Goal: Check status: Check status

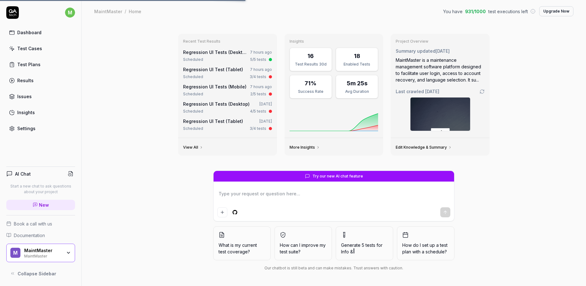
type textarea "*"
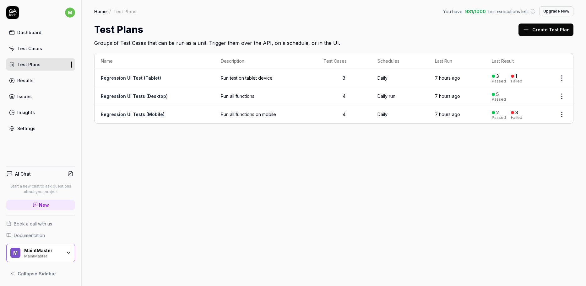
click at [515, 79] on div "1" at bounding box center [514, 77] width 6 height 6
drag, startPoint x: 466, startPoint y: 13, endPoint x: 485, endPoint y: 13, distance: 18.8
click at [485, 13] on div "You have 931 / 1000 test executions left" at bounding box center [489, 11] width 92 height 7
click at [479, 25] on div "Test Plans Create Test Plan" at bounding box center [333, 30] width 479 height 14
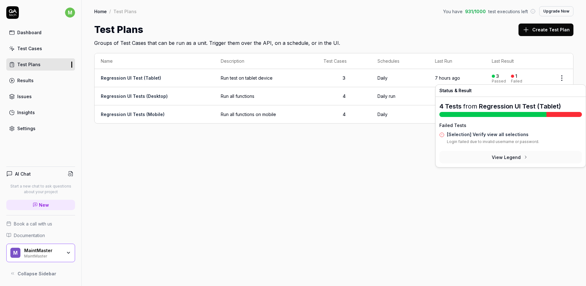
click at [517, 78] on div "1" at bounding box center [516, 77] width 2 height 6
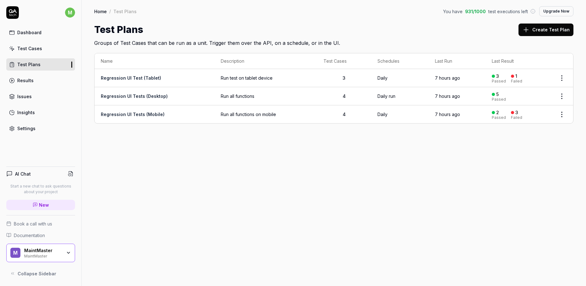
click at [141, 79] on link "Regression UI Test (Tablet)" at bounding box center [131, 77] width 60 height 5
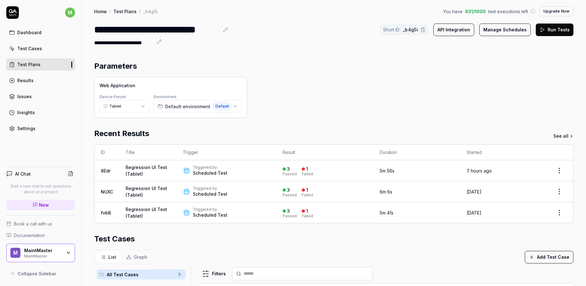
click at [41, 49] on link "Test Cases" at bounding box center [40, 48] width 69 height 12
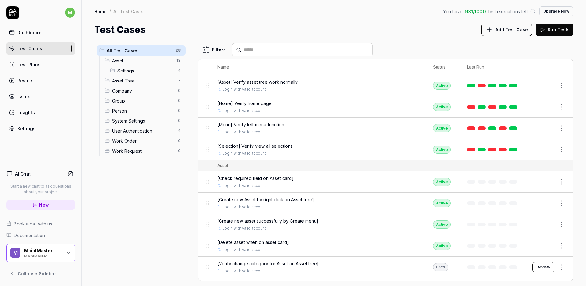
click at [479, 86] on link at bounding box center [482, 86] width 8 height 4
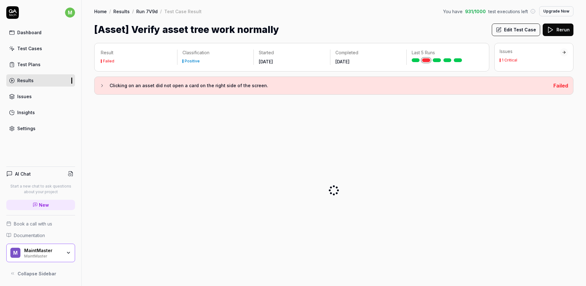
click at [105, 86] on button "Clicking on an asset did not open a card on the right side of the screen." at bounding box center [324, 86] width 449 height 8
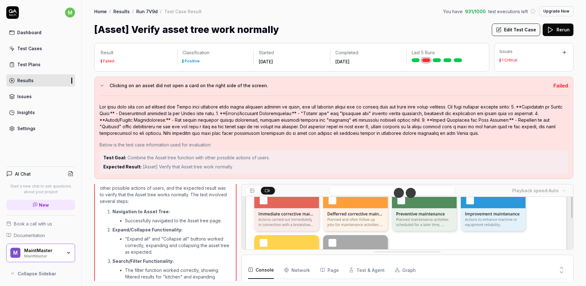
scroll to position [152, 0]
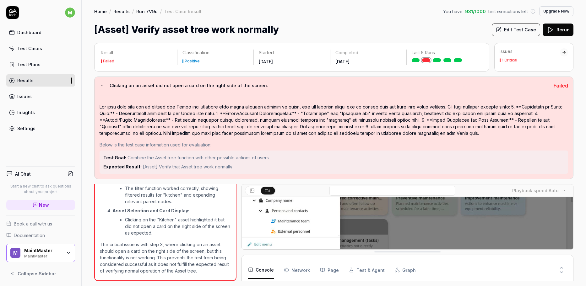
click at [100, 82] on button "Clicking on an asset did not open a card on the right side of the screen." at bounding box center [324, 86] width 449 height 8
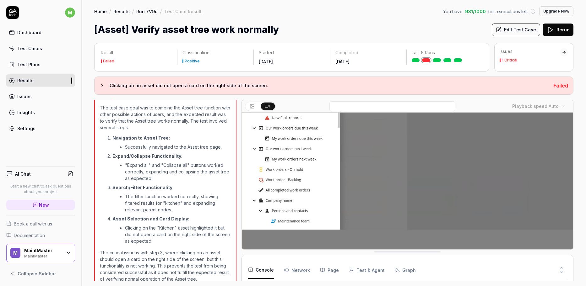
scroll to position [109, 0]
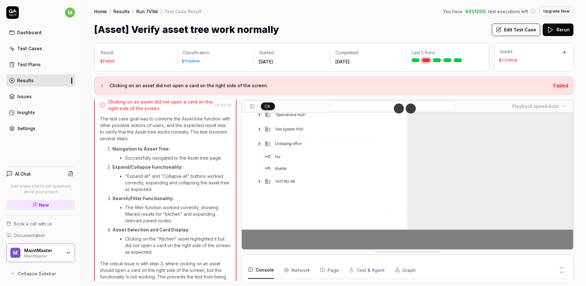
drag, startPoint x: 553, startPoint y: 82, endPoint x: 558, endPoint y: 84, distance: 5.4
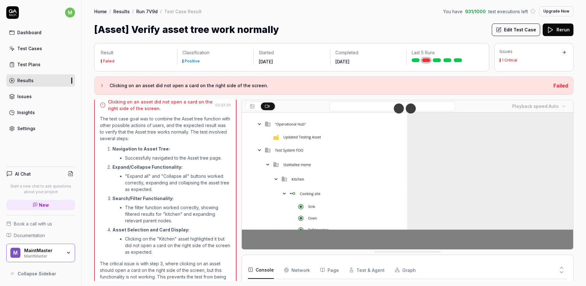
click at [553, 82] on div "Clicking on an asset did not open a card on the right side of the screen. Failed" at bounding box center [333, 86] width 479 height 18
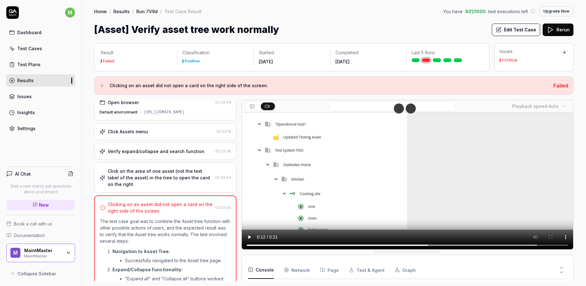
scroll to position [0, 0]
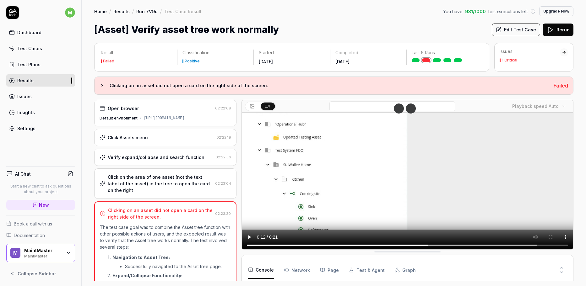
click at [151, 218] on div "Clicking on an asset did not open a card on the right side of the screen." at bounding box center [160, 213] width 105 height 13
click at [98, 85] on div "Clicking on an asset did not open a card on the right side of the screen. Failed" at bounding box center [333, 86] width 479 height 18
click at [102, 86] on icon at bounding box center [102, 85] width 5 height 5
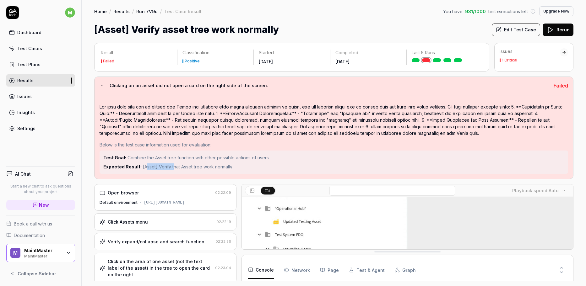
drag, startPoint x: 149, startPoint y: 166, endPoint x: 173, endPoint y: 165, distance: 23.9
click at [173, 165] on span "[Asset] Verify that Asset tree work normally" at bounding box center [188, 166] width 90 height 5
click at [187, 166] on span "[Asset] Verify that Asset tree work normally" at bounding box center [188, 166] width 90 height 5
